Goal: Transaction & Acquisition: Purchase product/service

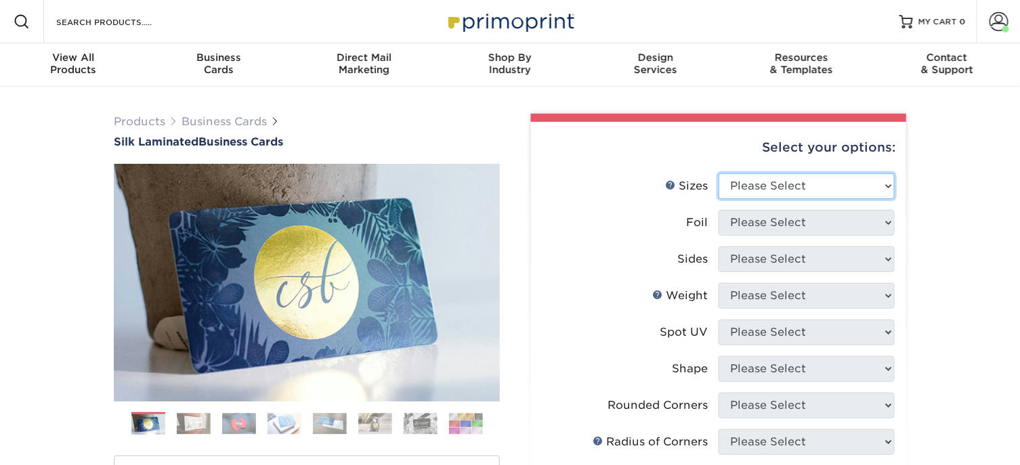
click at [885, 183] on select "Please Select 1.5" x 3.5" - Mini 1.75" x 3.5" - Mini 2" x 2" - Square 2" x 3" -…" at bounding box center [807, 186] width 176 height 26
select select "2.00x3.50"
click at [719, 173] on select "Please Select 1.5" x 3.5" - Mini 1.75" x 3.5" - Mini 2" x 2" - Square 2" x 3" -…" at bounding box center [807, 186] width 176 height 26
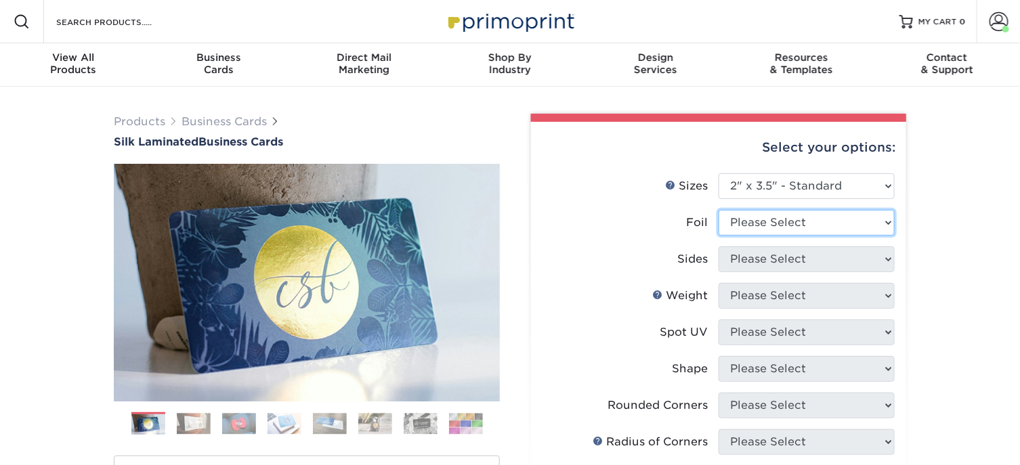
click at [865, 212] on select "Please Select Yes No" at bounding box center [807, 223] width 176 height 26
select select "0"
click at [719, 210] on select "Please Select Yes No" at bounding box center [807, 223] width 176 height 26
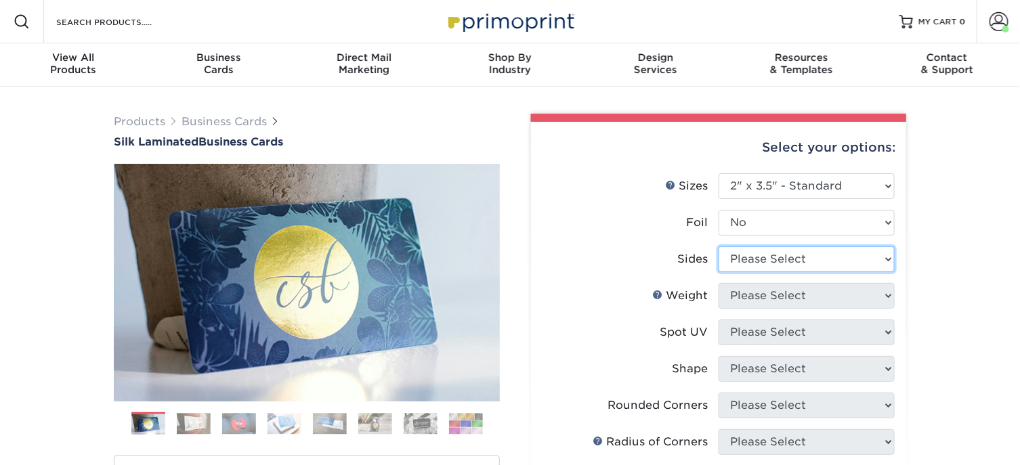
click at [873, 263] on select "Please Select Print Both Sides Print Front Only" at bounding box center [807, 260] width 176 height 26
select select "13abbda7-1d64-4f25-8bb2-c179b224825d"
click at [719, 247] on select "Please Select Print Both Sides Print Front Only" at bounding box center [807, 260] width 176 height 26
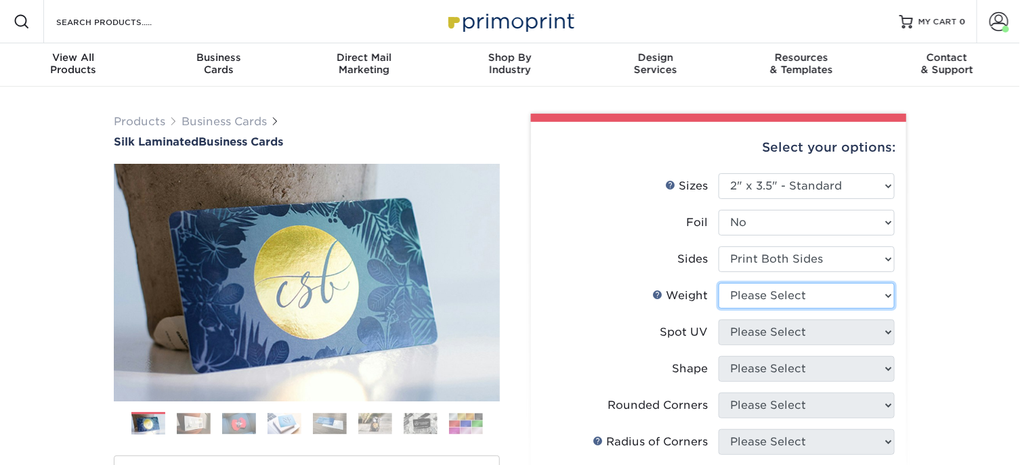
click at [831, 288] on select "Please Select 16PT" at bounding box center [807, 296] width 176 height 26
select select "16PT"
click at [719, 283] on select "Please Select 16PT" at bounding box center [807, 296] width 176 height 26
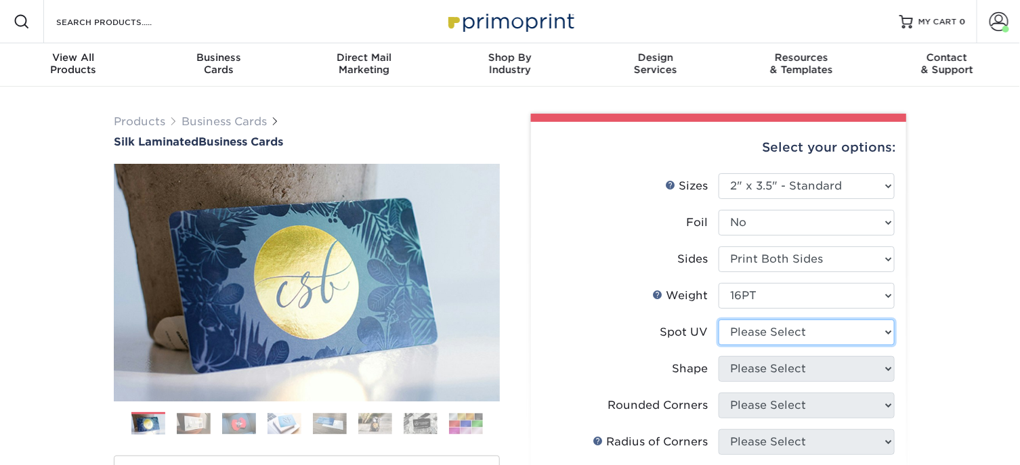
click at [803, 330] on select "Please Select No Spot UV Front and Back (Both Sides) Front Only Back Only" at bounding box center [807, 333] width 176 height 26
select select "3"
click at [719, 320] on select "Please Select No Spot UV Front and Back (Both Sides) Front Only Back Only" at bounding box center [807, 333] width 176 height 26
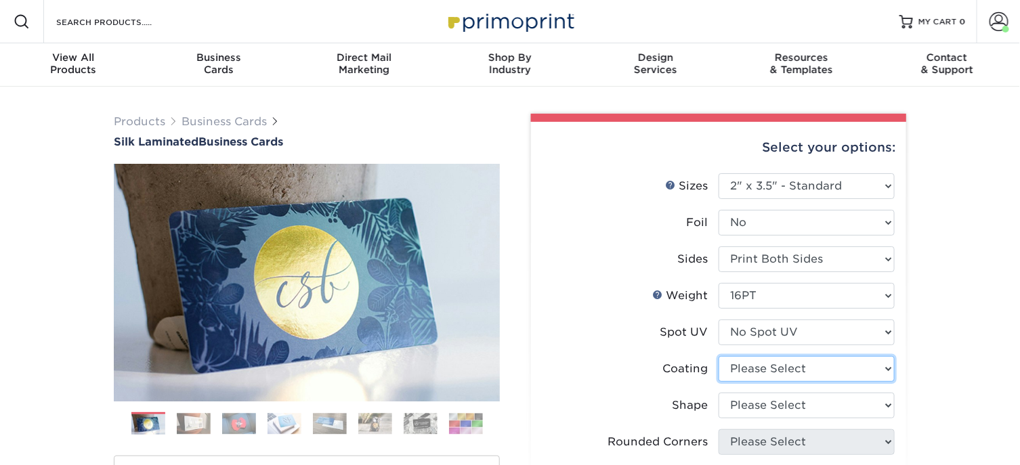
click at [876, 368] on select at bounding box center [807, 369] width 176 height 26
select select "3e7618de-abca-4bda-9f97-8b9129e913d8"
click at [719, 356] on select at bounding box center [807, 369] width 176 height 26
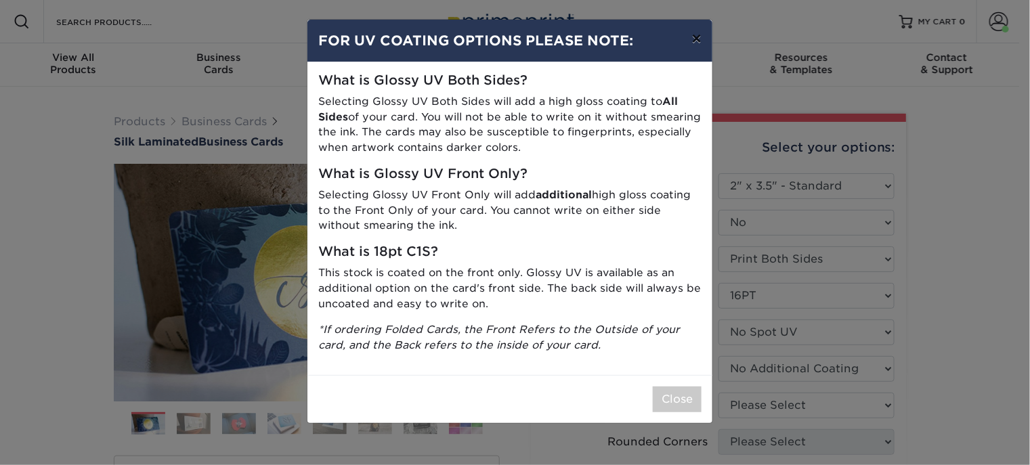
click at [704, 37] on button "×" at bounding box center [696, 39] width 31 height 38
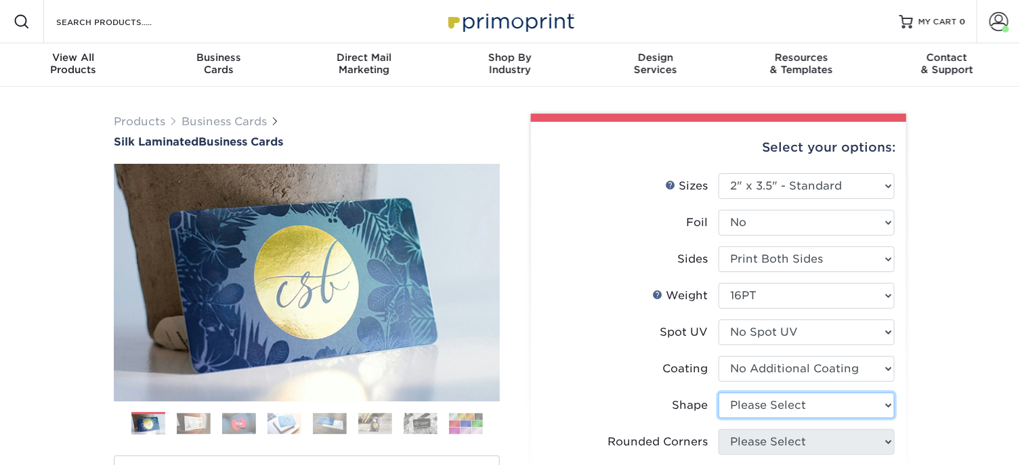
click at [869, 406] on select "Please Select Standard Oval" at bounding box center [807, 406] width 176 height 26
select select "standard"
click at [719, 393] on select "Please Select Standard Oval" at bounding box center [807, 406] width 176 height 26
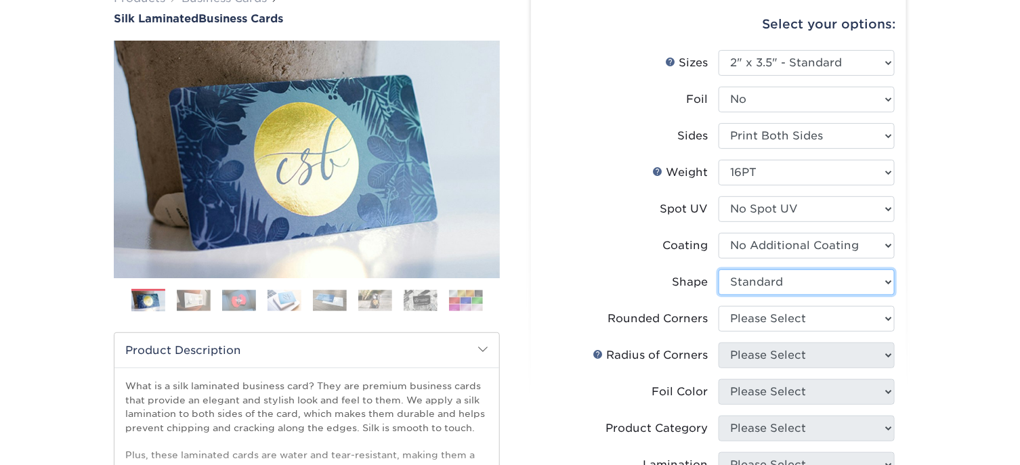
scroll to position [203, 0]
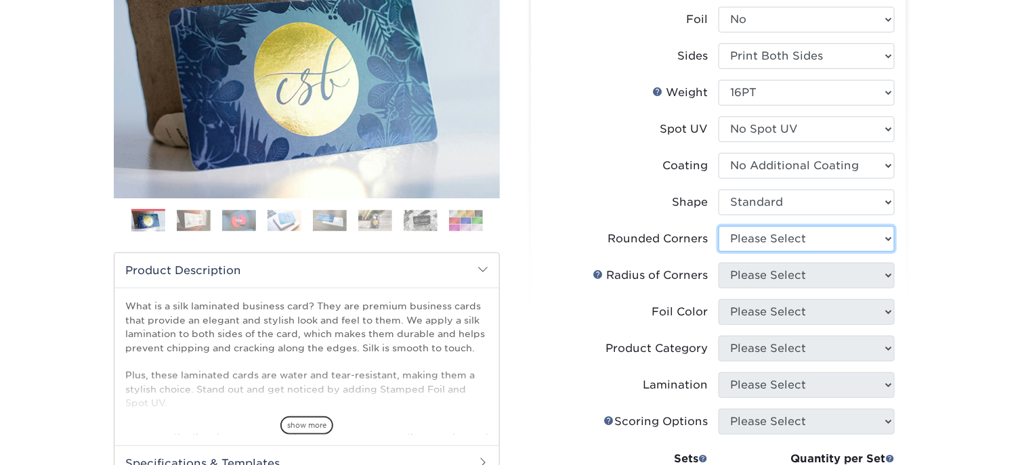
click at [797, 248] on select "Please Select Yes - Round 2 Corners Yes - Round 4 Corners No" at bounding box center [807, 239] width 176 height 26
select select "0"
click at [719, 226] on select "Please Select Yes - Round 2 Corners Yes - Round 4 Corners No" at bounding box center [807, 239] width 176 height 26
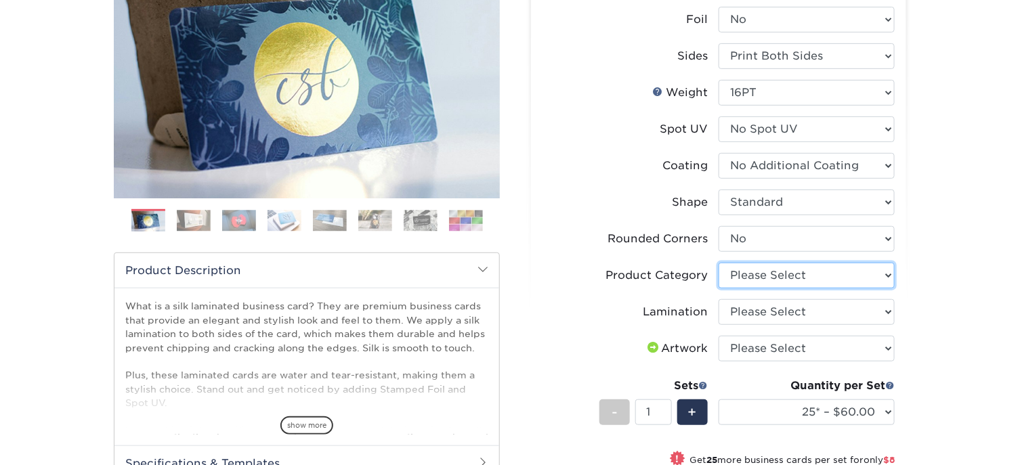
click at [883, 275] on select "Please Select Business Cards" at bounding box center [807, 276] width 176 height 26
select select "3b5148f1-0588-4f88-a218-97bcfdce65c1"
click at [719, 263] on select "Please Select Business Cards" at bounding box center [807, 276] width 176 height 26
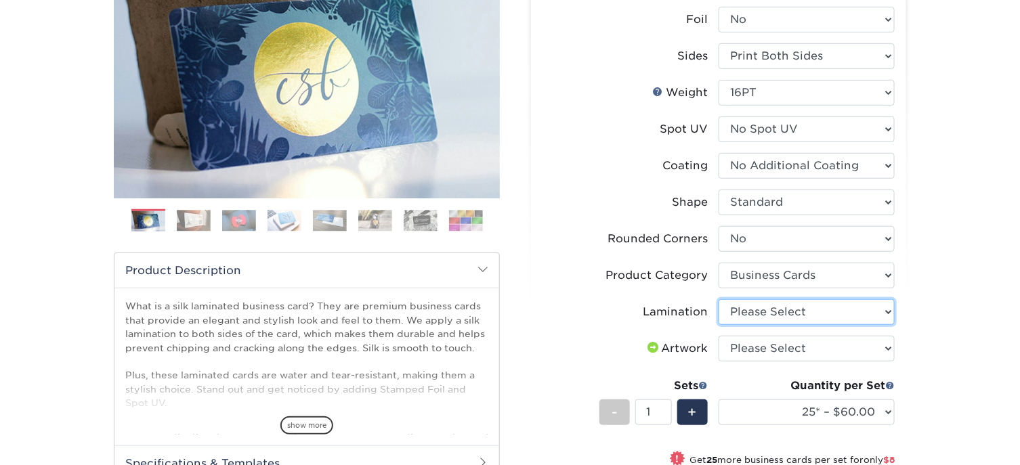
click at [841, 314] on select "Please Select Silk" at bounding box center [807, 312] width 176 height 26
select select "ccacb42f-45f7-42d3-bbd3-7c8421cf37f0"
click at [719, 299] on select "Please Select Silk" at bounding box center [807, 312] width 176 height 26
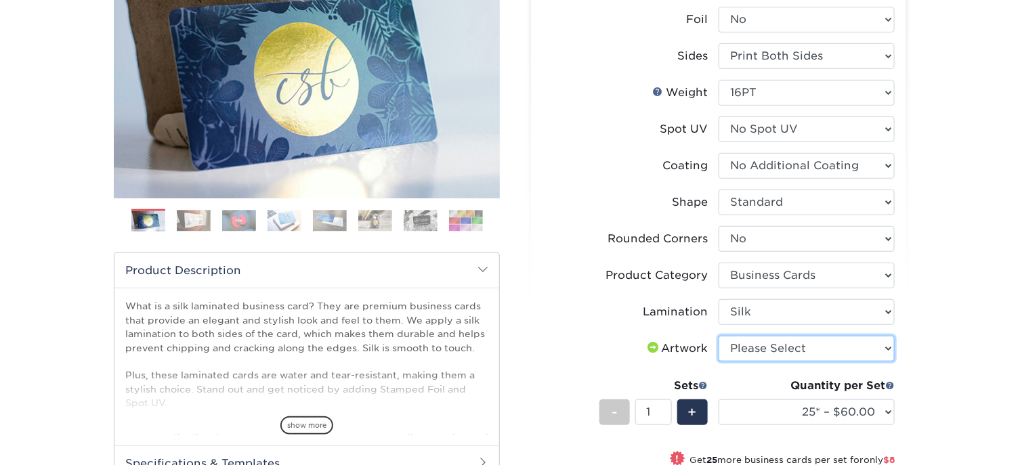
click at [802, 346] on select "Please Select I will upload files I need a design - $100" at bounding box center [807, 349] width 176 height 26
select select "upload"
click at [719, 336] on select "Please Select I will upload files I need a design - $100" at bounding box center [807, 349] width 176 height 26
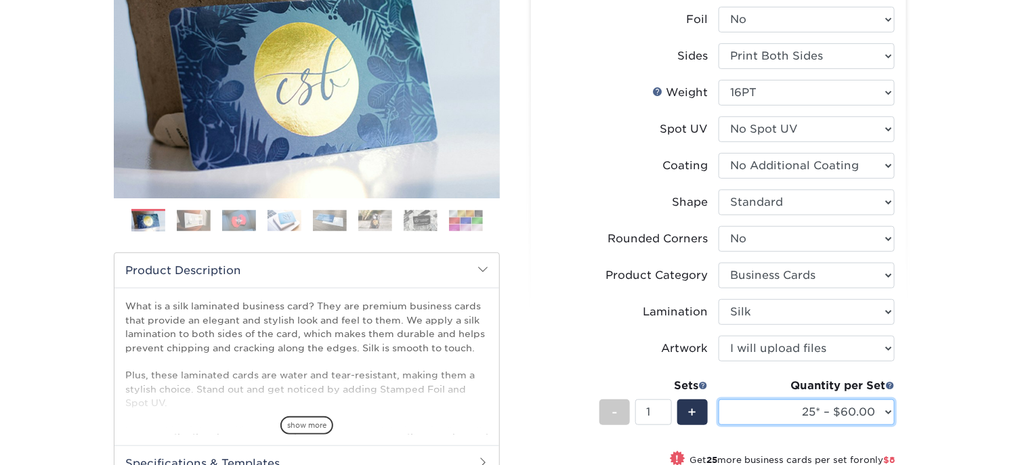
click at [877, 420] on select "25* – $60.00 50* – $68.00 75* – $76.00 100* – $84.00 250* – $92.00 500 – $96.00…" at bounding box center [807, 413] width 176 height 26
select select "250* – $92.00"
click at [719, 400] on select "25* – $60.00 50* – $68.00 75* – $76.00 100* – $84.00 250* – $92.00 500 – $96.00…" at bounding box center [807, 413] width 176 height 26
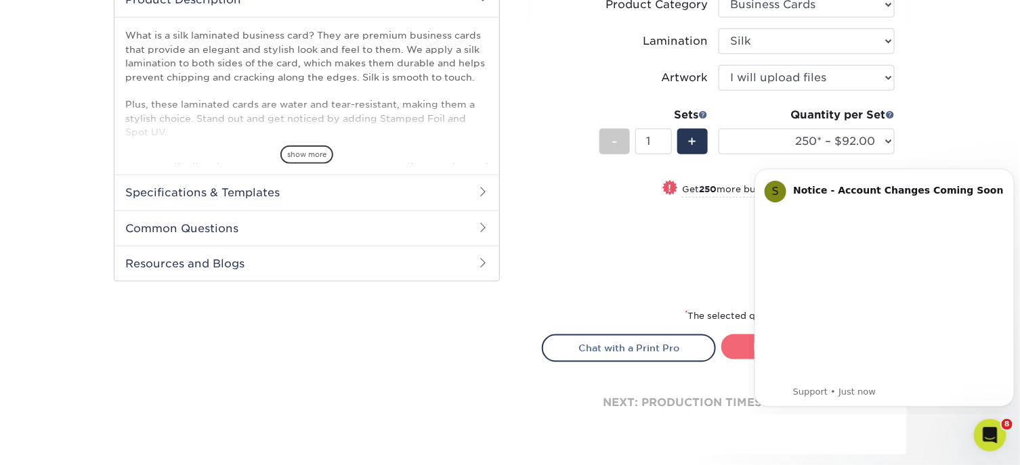
scroll to position [0, 0]
click at [774, 349] on div "S Notice - Account Changes Coming Soon ​ Past Order Files Will Not Transfer: Wh…" at bounding box center [884, 287] width 240 height 221
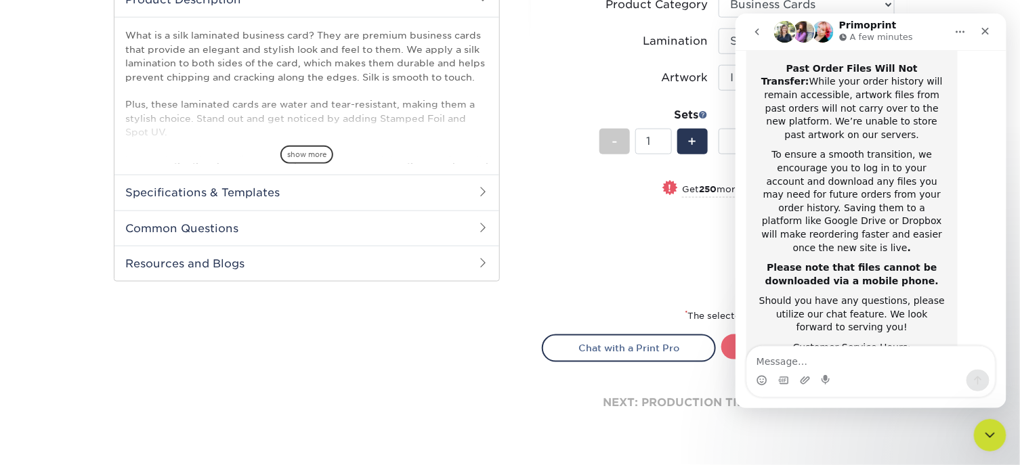
scroll to position [295, 0]
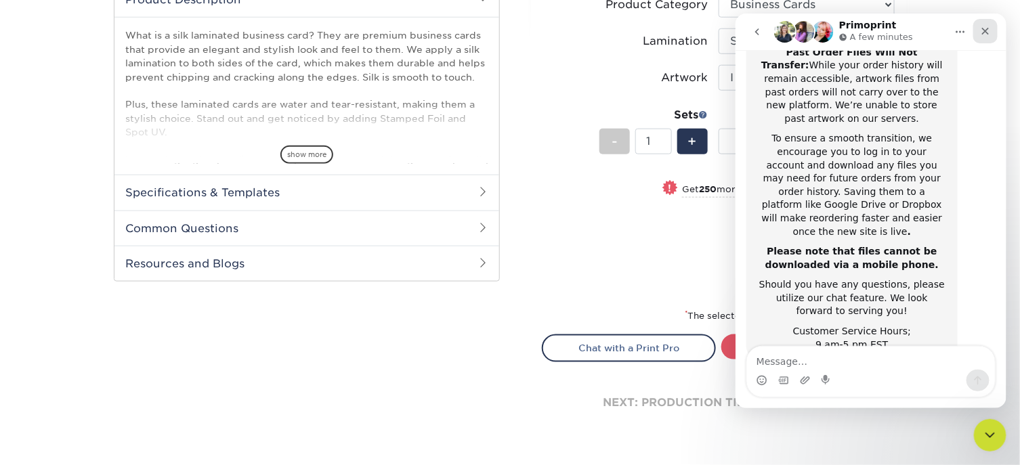
click at [981, 26] on icon "Close" at bounding box center [985, 31] width 11 height 11
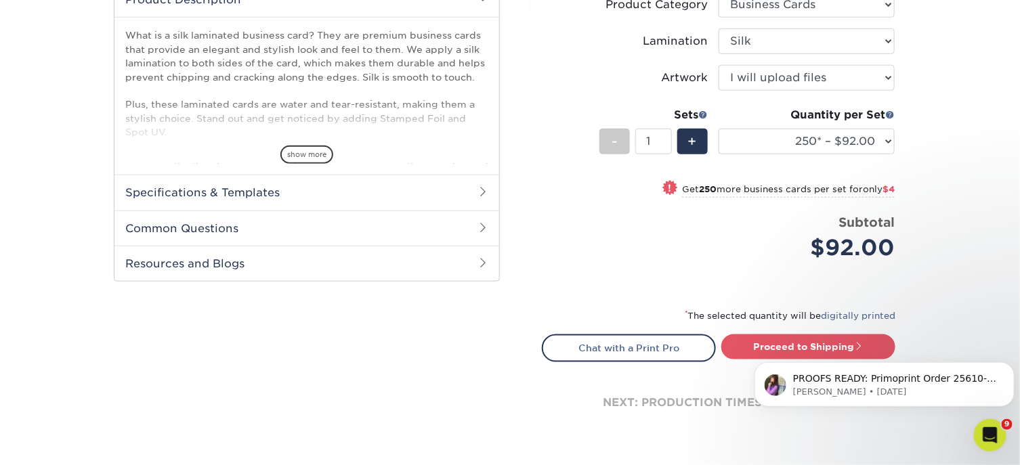
click at [803, 349] on body "PROOFS READY: Primoprint Order 25610-102792-89021 Thank you for placing your pr…" at bounding box center [884, 381] width 260 height 84
click at [819, 339] on body "PROOFS READY: Primoprint Order 25610-102792-89021 Thank you for placing your pr…" at bounding box center [884, 381] width 260 height 84
click at [992, 427] on icon "Open Intercom Messenger" at bounding box center [989, 434] width 22 height 22
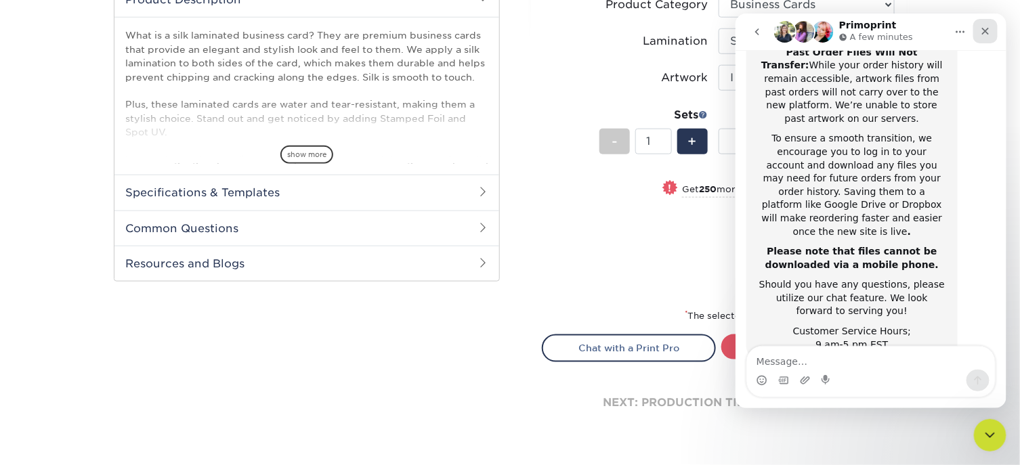
click at [988, 24] on div "Close" at bounding box center [985, 31] width 24 height 24
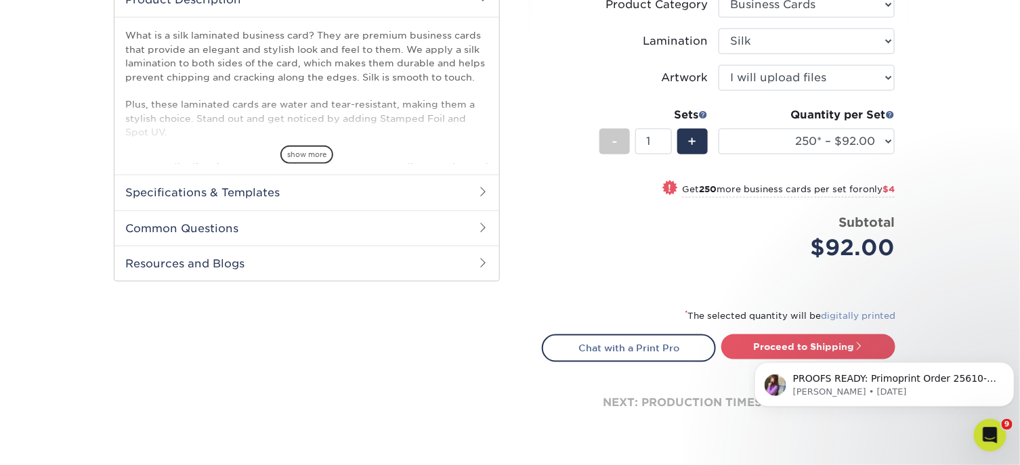
scroll to position [0, 0]
click at [942, 380] on p "PROOFS READY: Primoprint Order 25610-102792-89021 Thank you for placing your pr…" at bounding box center [895, 379] width 205 height 14
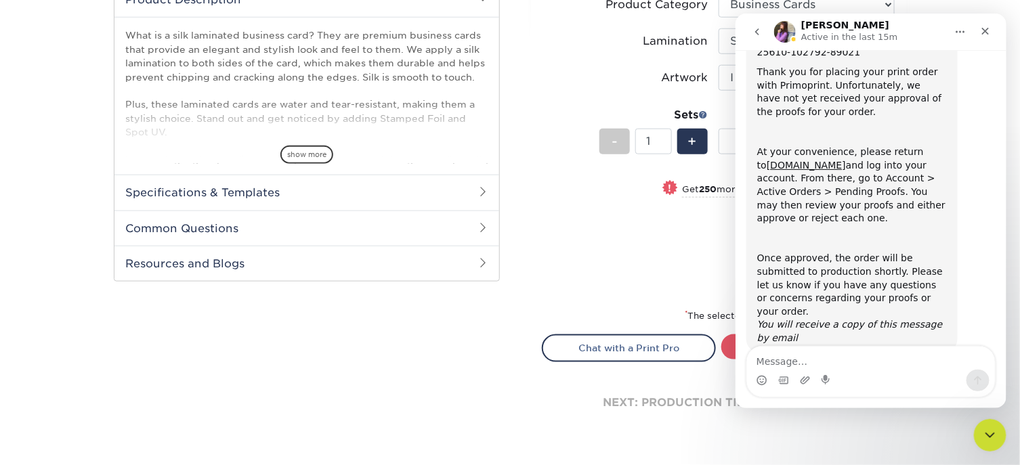
scroll to position [87, 0]
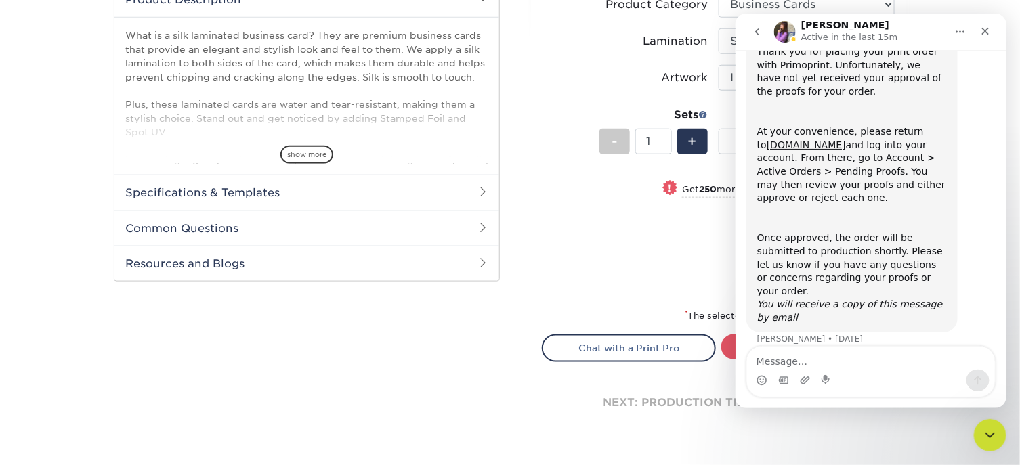
click at [859, 381] on div "Intercom messenger" at bounding box center [871, 381] width 248 height 22
click at [592, 244] on div "Price per set $92.00" at bounding box center [631, 238] width 176 height 51
drag, startPoint x: 986, startPoint y: 35, endPoint x: 1721, endPoint y: 49, distance: 735.1
click at [986, 35] on icon "Close" at bounding box center [985, 31] width 11 height 11
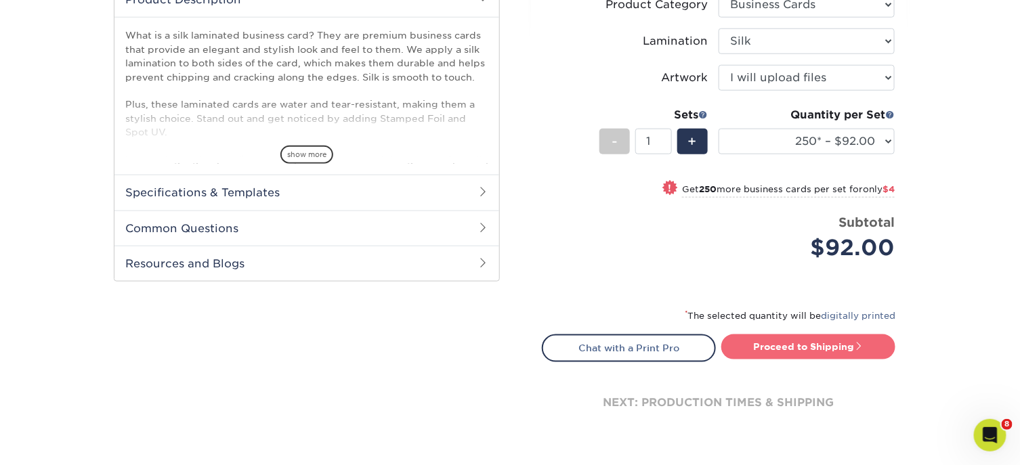
click at [760, 348] on link "Proceed to Shipping" at bounding box center [808, 347] width 174 height 24
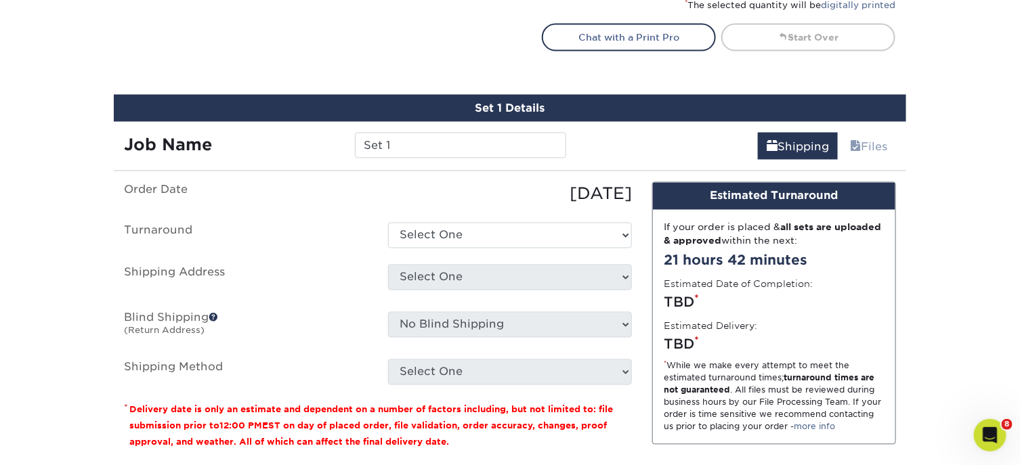
scroll to position [843, 0]
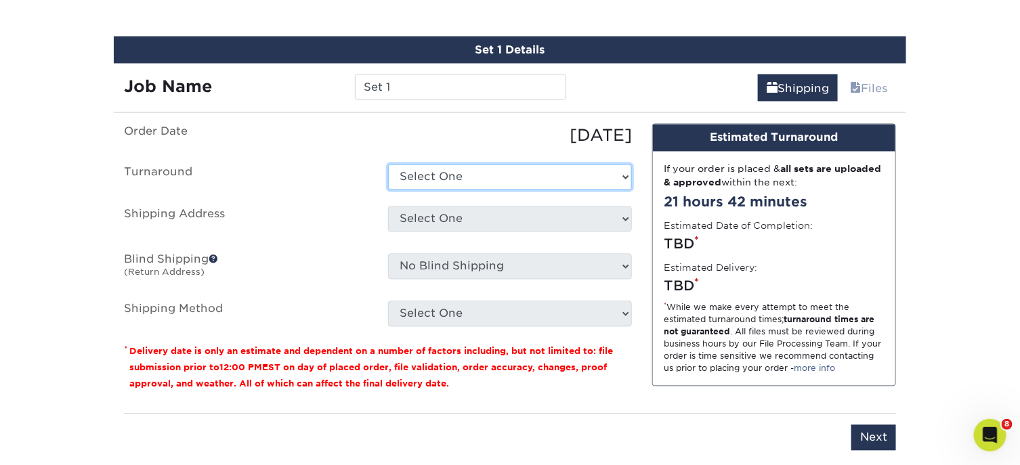
click at [541, 174] on select "Select One 2-4 Business Days 2 Day Next Business Day" at bounding box center [510, 178] width 244 height 26
select select "d1b63c63-e638-46b8-b171-df9c8cedce0d"
click at [388, 165] on select "Select One 2-4 Business Days 2 Day Next Business Day" at bounding box center [510, 178] width 244 height 26
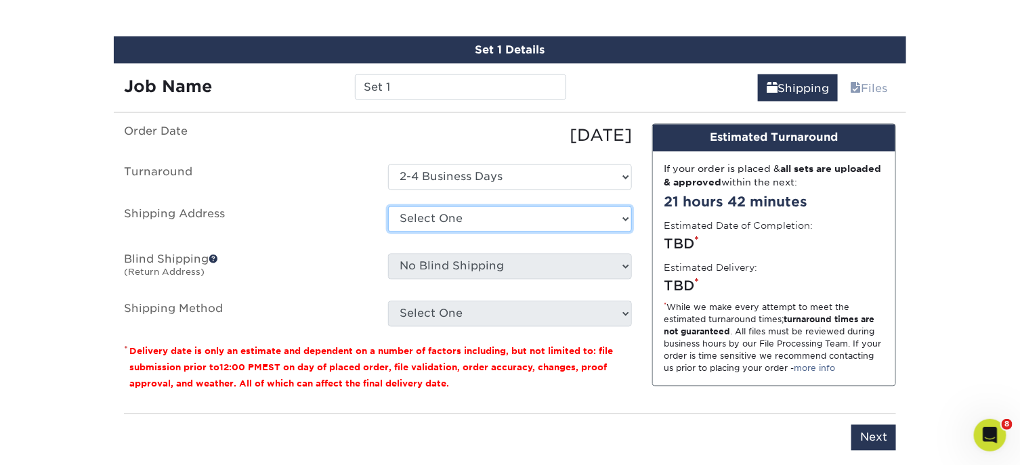
click at [500, 217] on select "Select One Amy Amy Hughes Avenue Realty Lauren Chorey Melissa stasia Tyler Wayn…" at bounding box center [510, 220] width 244 height 26
select select "201362"
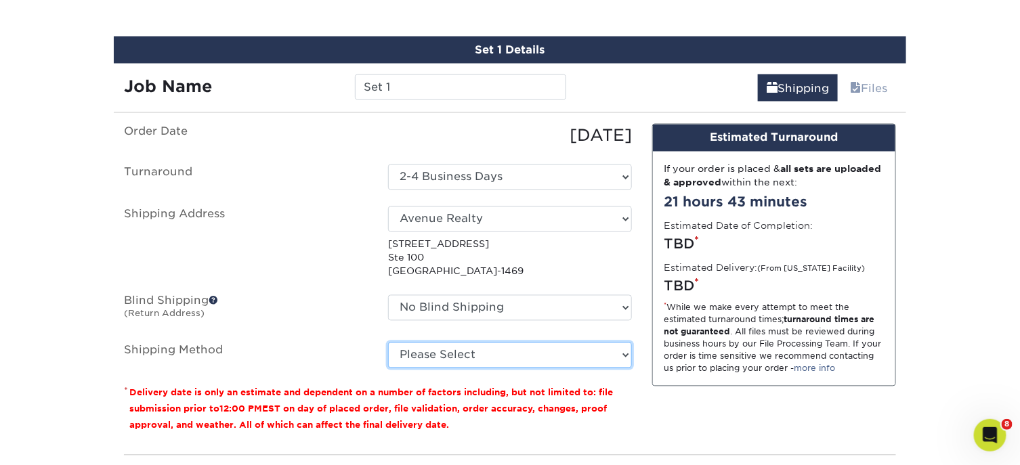
click at [514, 360] on select "Please Select Ground Shipping (+$7.84) 3 Day Shipping Service (+$15.51) 2 Day A…" at bounding box center [510, 356] width 244 height 26
select select "03"
click at [388, 343] on select "Please Select Ground Shipping (+$7.84) 3 Day Shipping Service (+$15.51) 2 Day A…" at bounding box center [510, 356] width 244 height 26
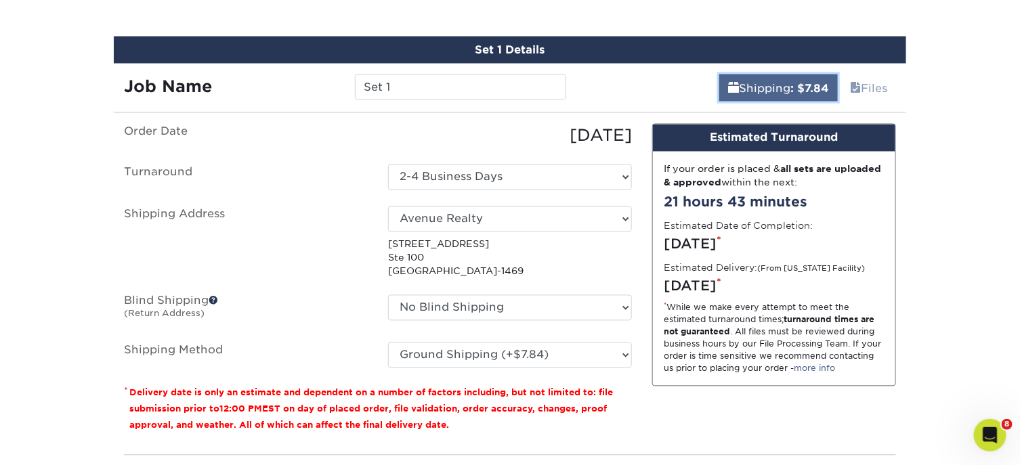
click at [768, 83] on link "Shipping : $7.84" at bounding box center [778, 88] width 119 height 27
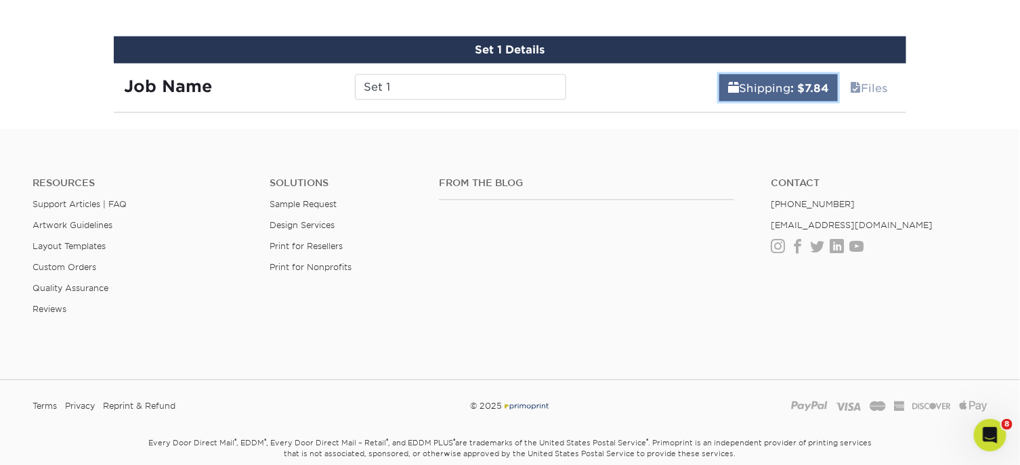
click at [755, 87] on link "Shipping : $7.84" at bounding box center [778, 88] width 119 height 27
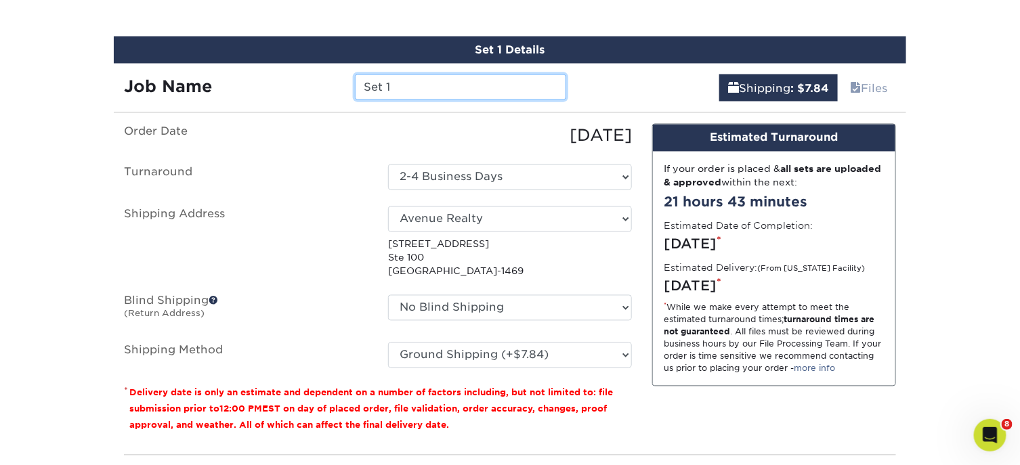
drag, startPoint x: 431, startPoint y: 91, endPoint x: 119, endPoint y: 23, distance: 319.7
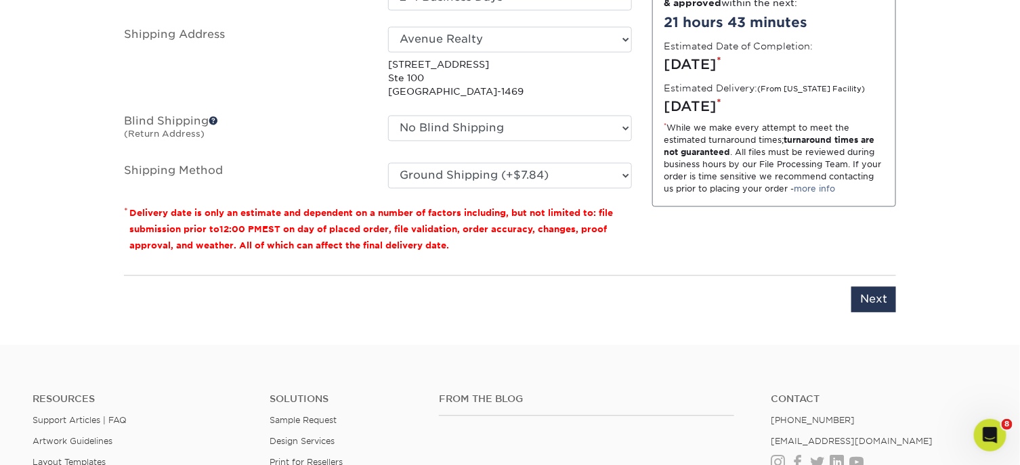
scroll to position [1047, 0]
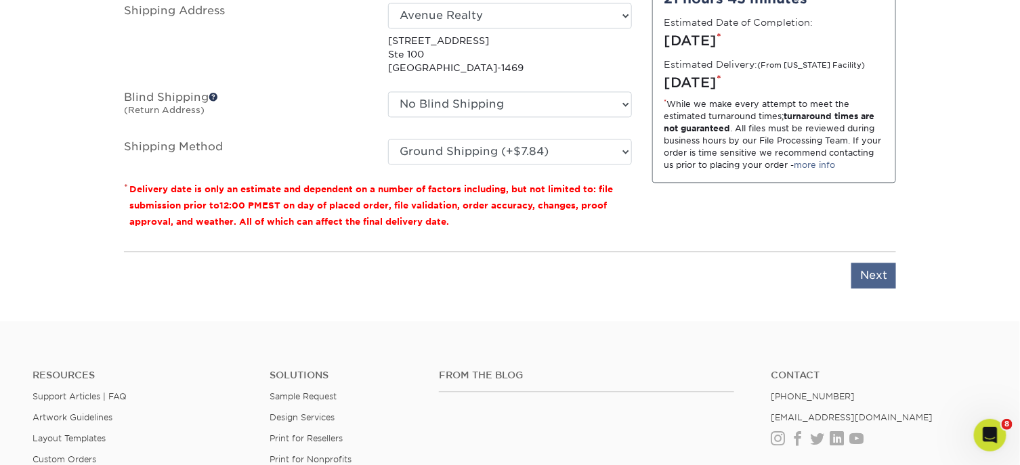
type input "[PERSON_NAME]"
click at [869, 271] on input "Next" at bounding box center [874, 276] width 45 height 26
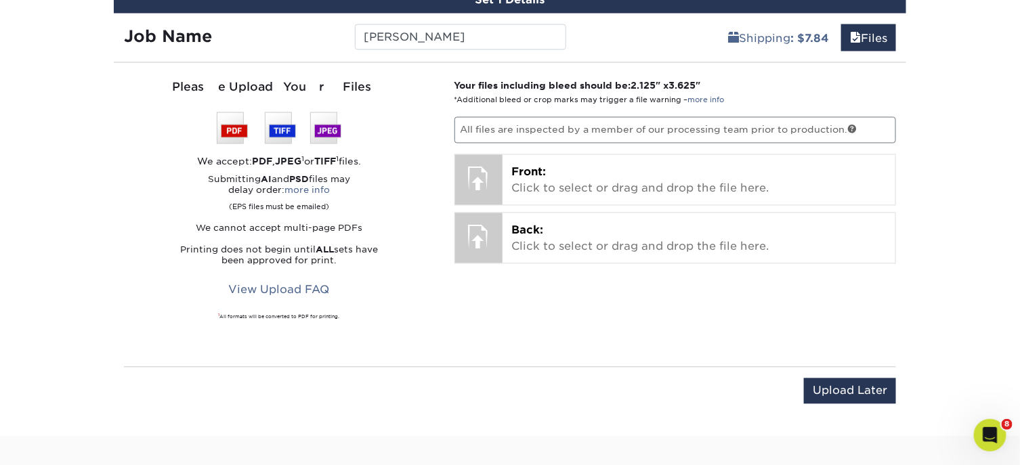
scroll to position [843, 0]
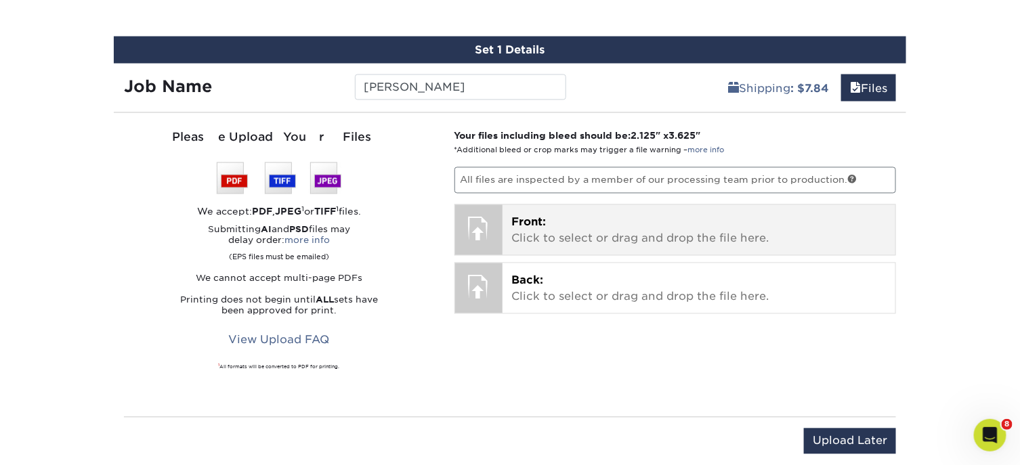
click at [544, 232] on p "Front: Click to select or drag and drop the file here." at bounding box center [699, 231] width 375 height 33
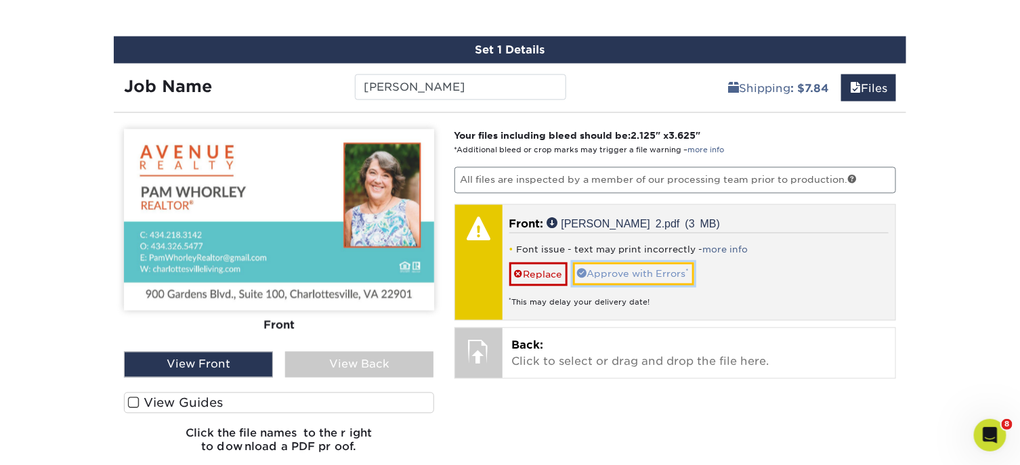
click at [614, 274] on link "Approve with Errors *" at bounding box center [633, 274] width 121 height 23
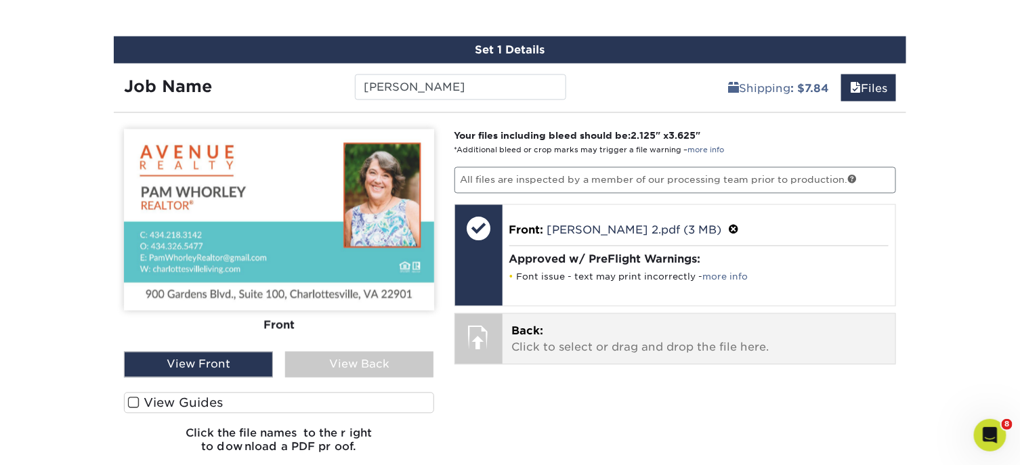
click at [550, 331] on p "Back: Click to select or drag and drop the file here." at bounding box center [699, 340] width 375 height 33
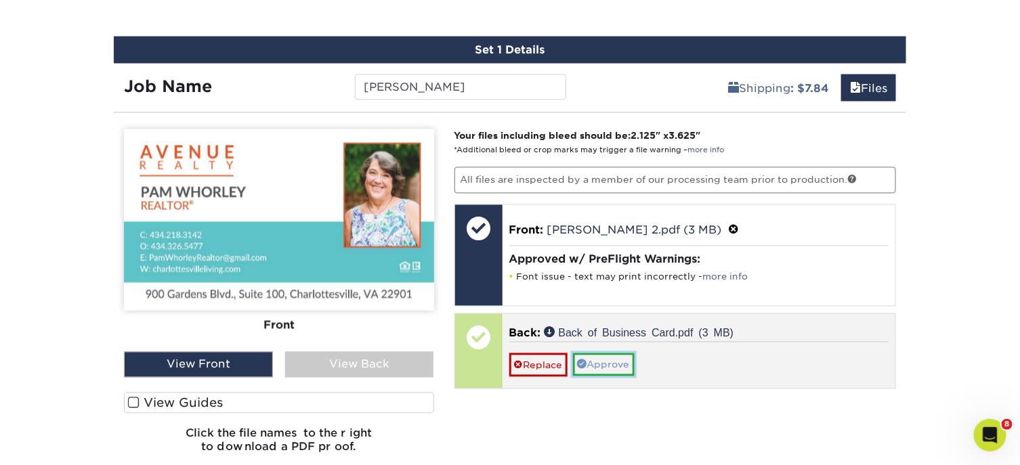
click at [612, 362] on link "Approve" at bounding box center [604, 365] width 62 height 23
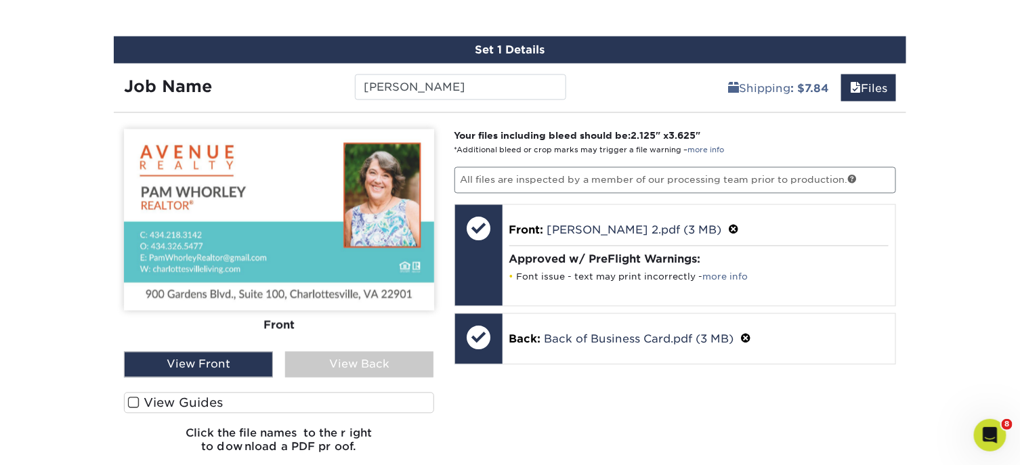
click at [381, 370] on div "View Back" at bounding box center [359, 365] width 149 height 26
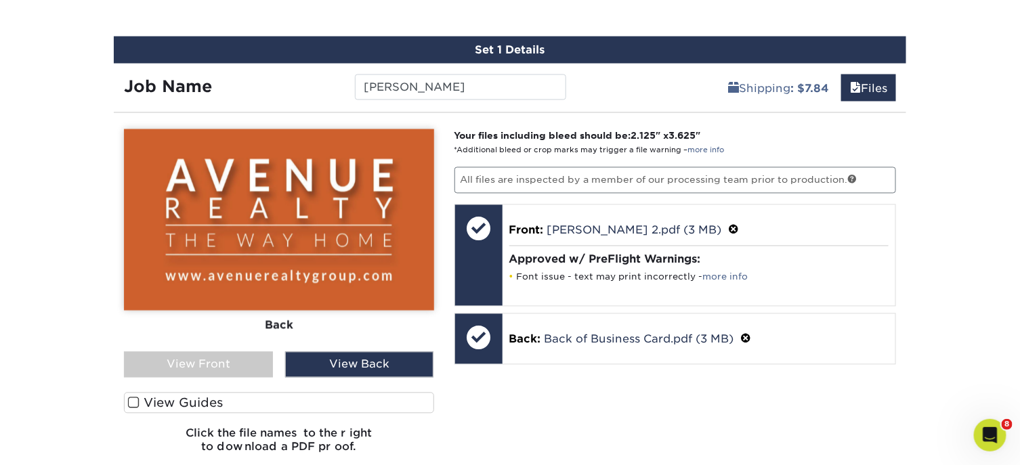
click at [257, 370] on div "View Front" at bounding box center [198, 365] width 149 height 26
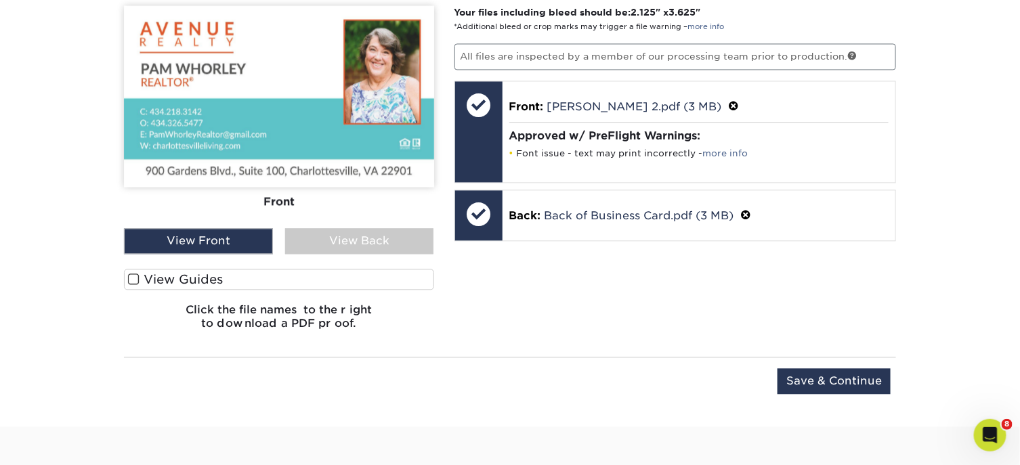
scroll to position [979, 0]
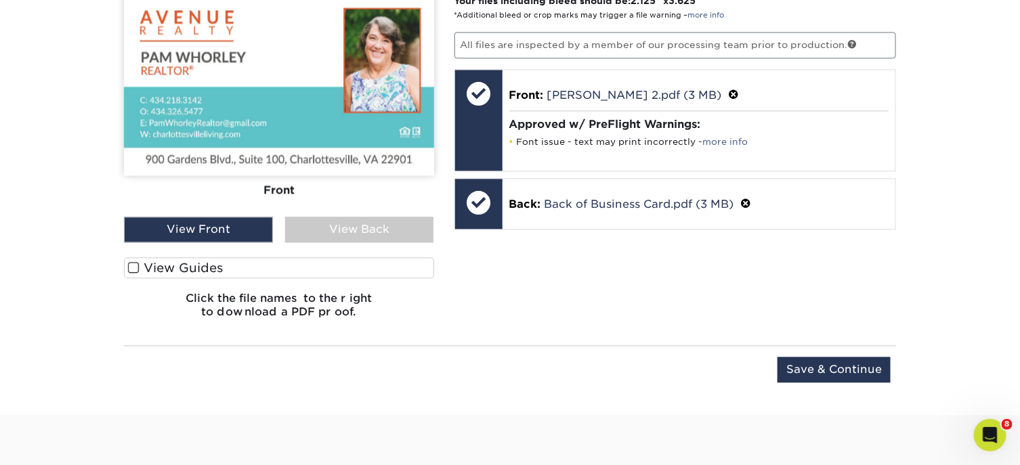
click at [131, 264] on span at bounding box center [134, 267] width 12 height 13
click at [0, 0] on input "View Guides" at bounding box center [0, 0] width 0 height 0
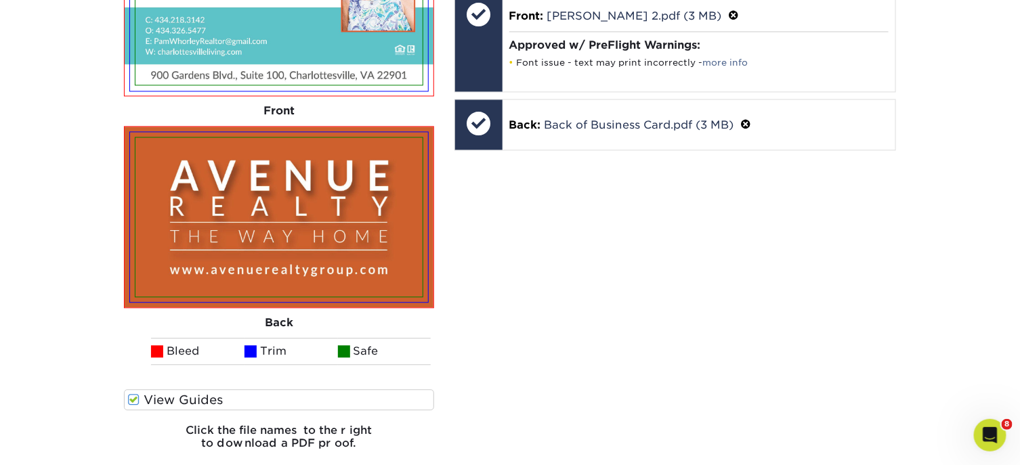
scroll to position [1122, 0]
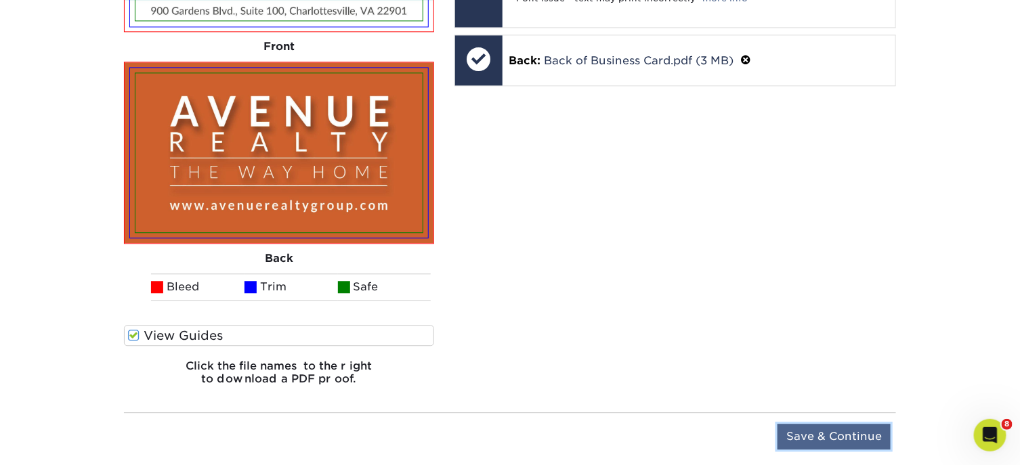
click at [818, 433] on input "Save & Continue" at bounding box center [834, 437] width 113 height 26
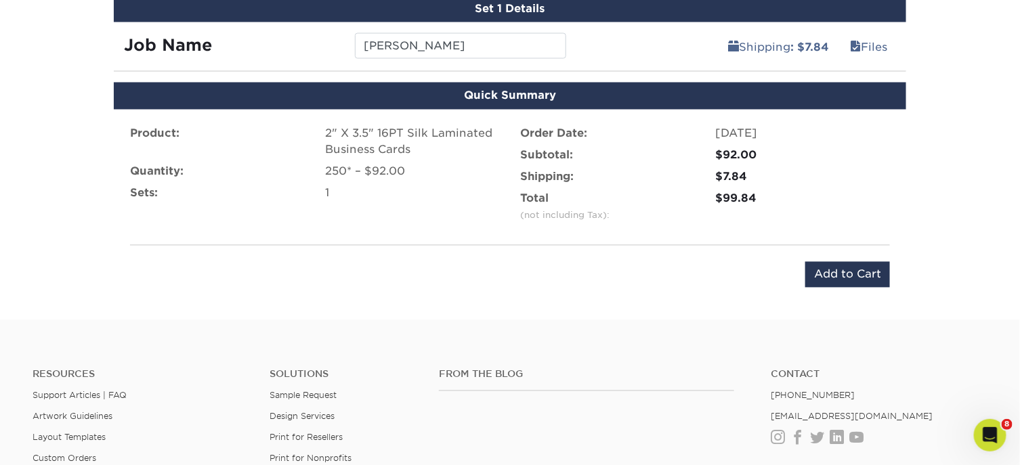
scroll to position [852, 0]
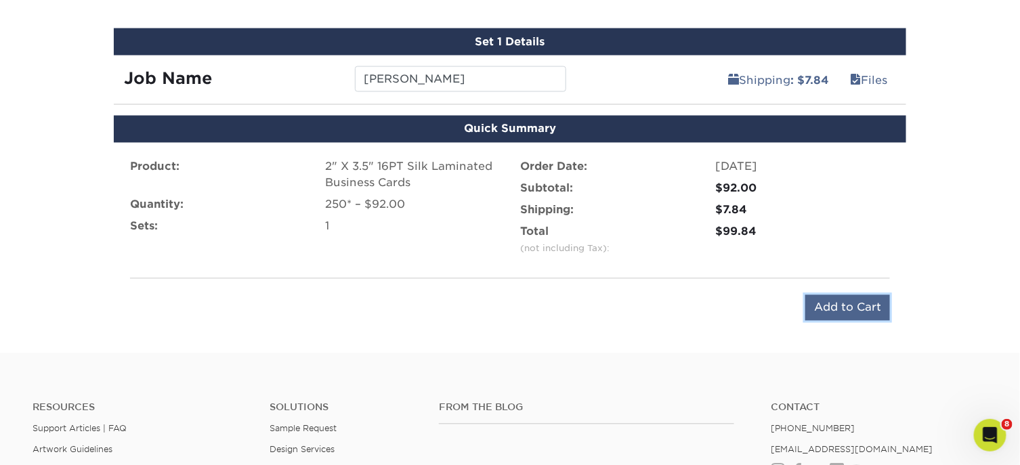
click at [828, 309] on input "Add to Cart" at bounding box center [847, 308] width 85 height 26
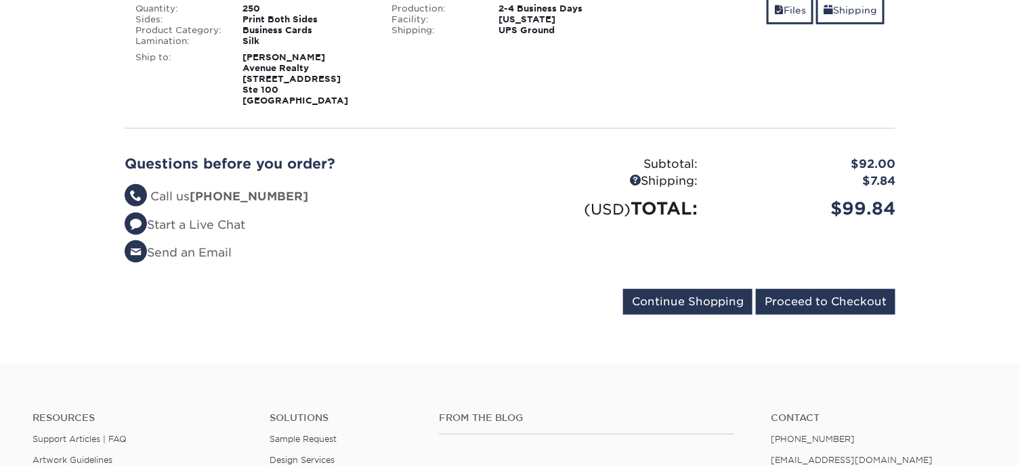
scroll to position [271, 0]
click at [849, 302] on input "Proceed to Checkout" at bounding box center [826, 302] width 140 height 26
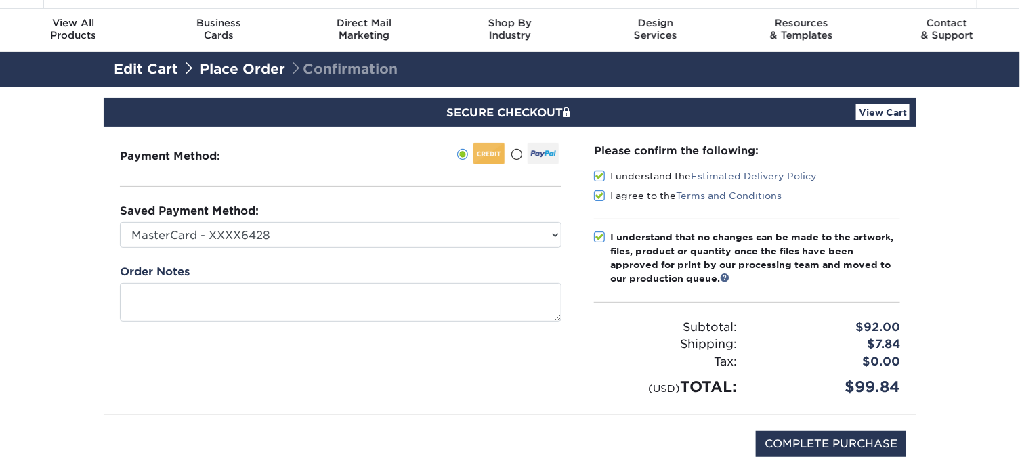
scroll to position [67, 0]
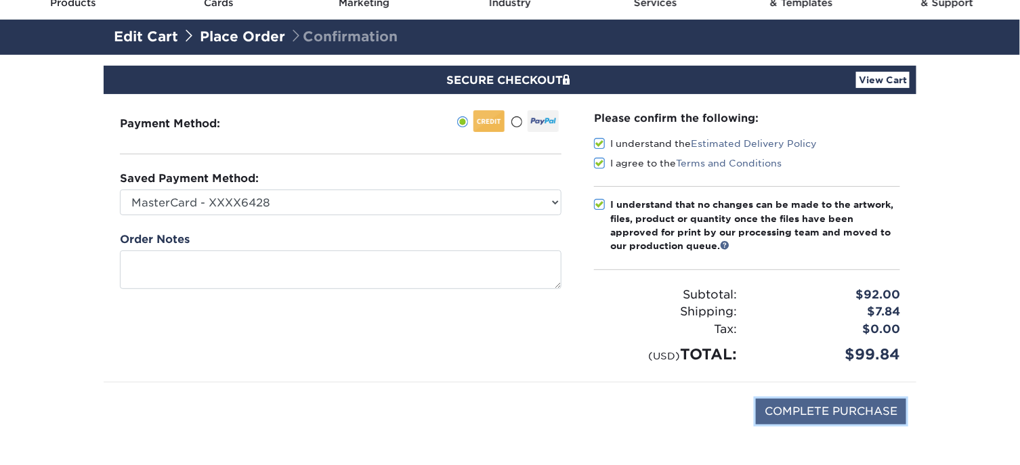
click at [811, 408] on input "COMPLETE PURCHASE" at bounding box center [831, 412] width 150 height 26
type input "PROCESSING, PLEASE WAIT..."
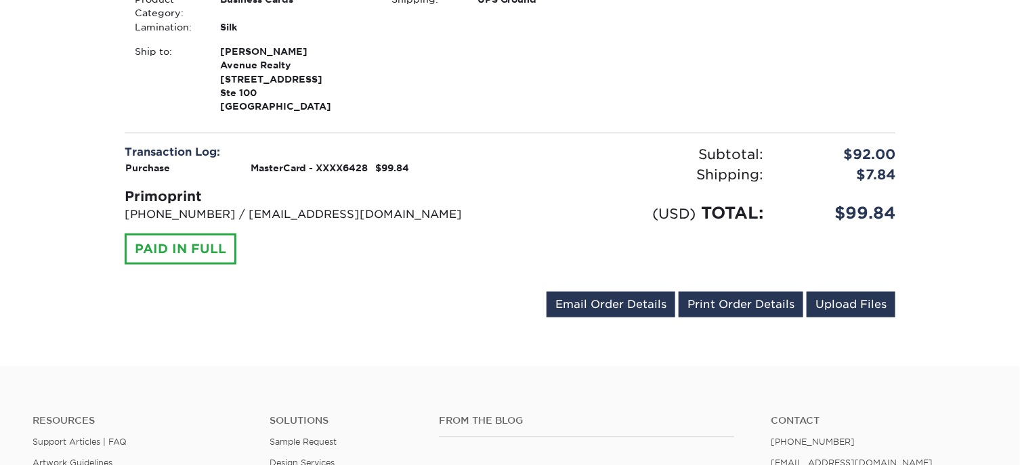
scroll to position [474, 0]
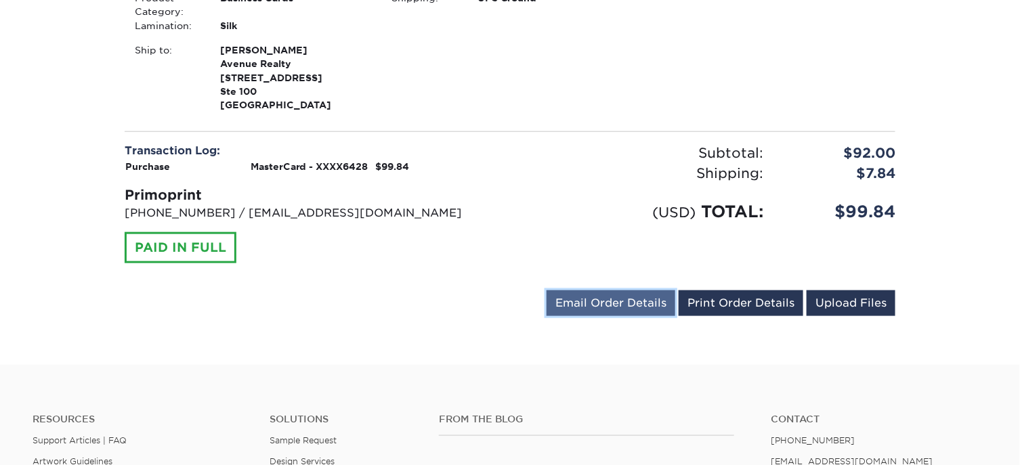
click at [620, 305] on link "Email Order Details" at bounding box center [611, 304] width 129 height 26
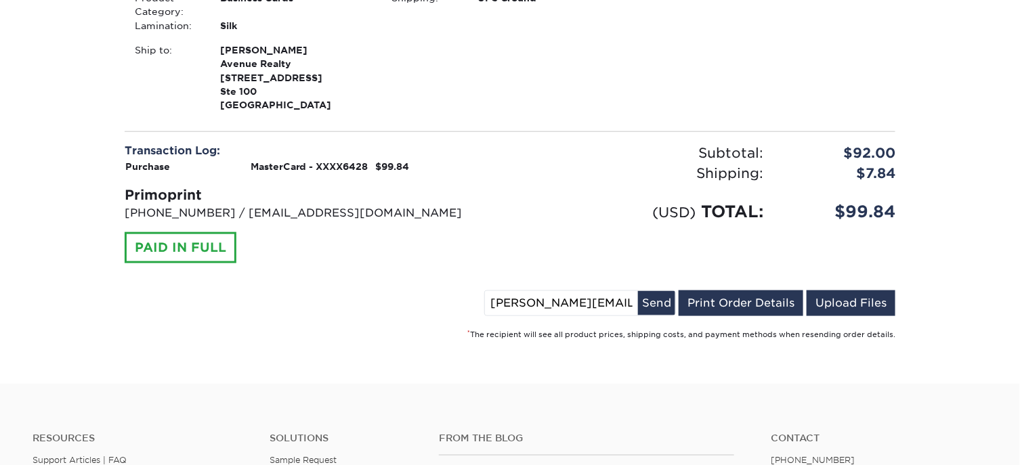
click at [497, 299] on input "amy@avenuerealtygroup.com" at bounding box center [561, 303] width 153 height 24
click at [499, 302] on input "amy@avenuerealtygroup.com" at bounding box center [561, 303] width 153 height 24
type input "clientcare@avenuerealtygroup.com"
click at [654, 307] on button "Send" at bounding box center [656, 303] width 37 height 24
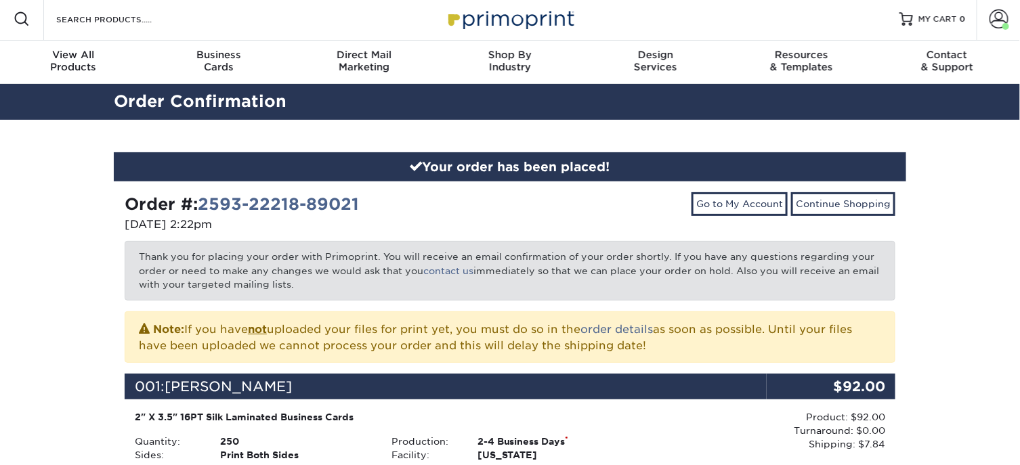
scroll to position [0, 0]
